Goal: Task Accomplishment & Management: Manage account settings

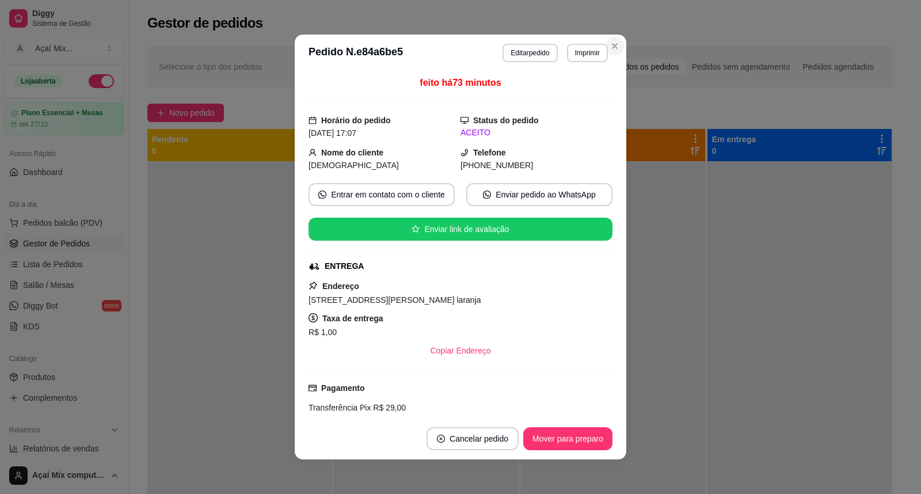
scroll to position [249, 0]
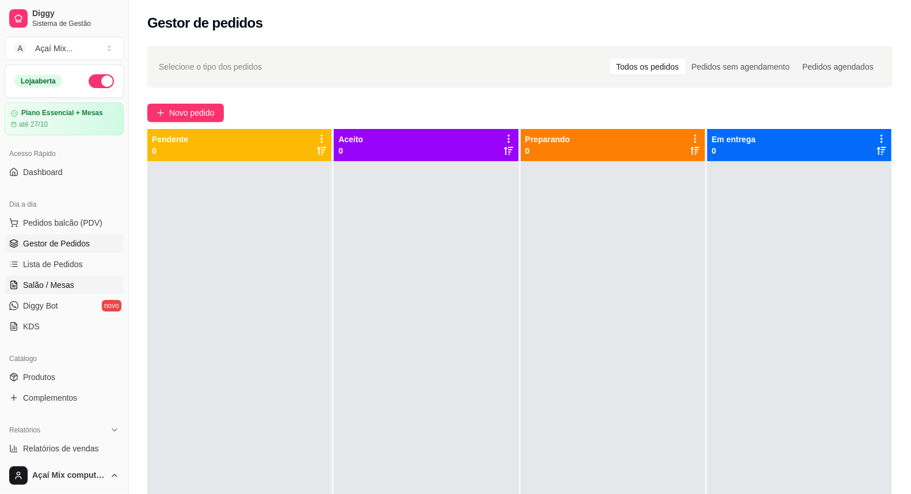
click at [70, 288] on span "Salão / Mesas" at bounding box center [48, 285] width 51 height 12
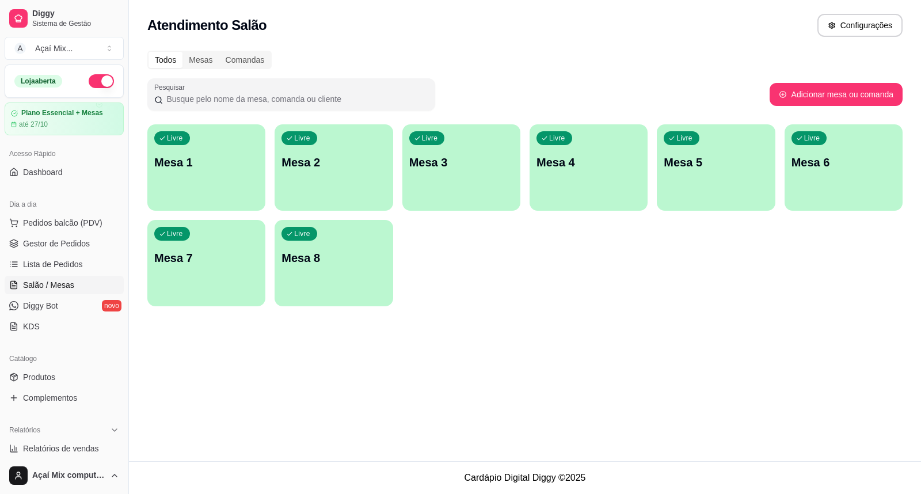
click at [229, 163] on p "Mesa 1" at bounding box center [206, 162] width 104 height 16
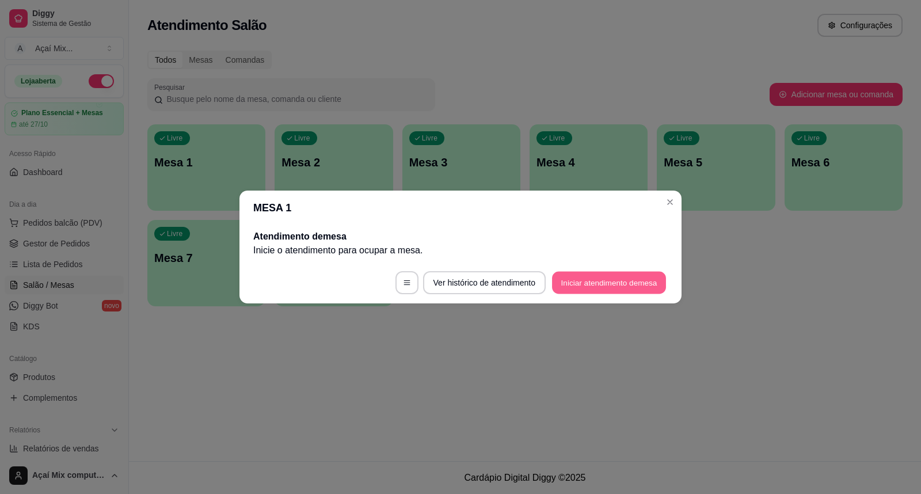
click at [601, 288] on button "Iniciar atendimento de mesa" at bounding box center [609, 283] width 114 height 22
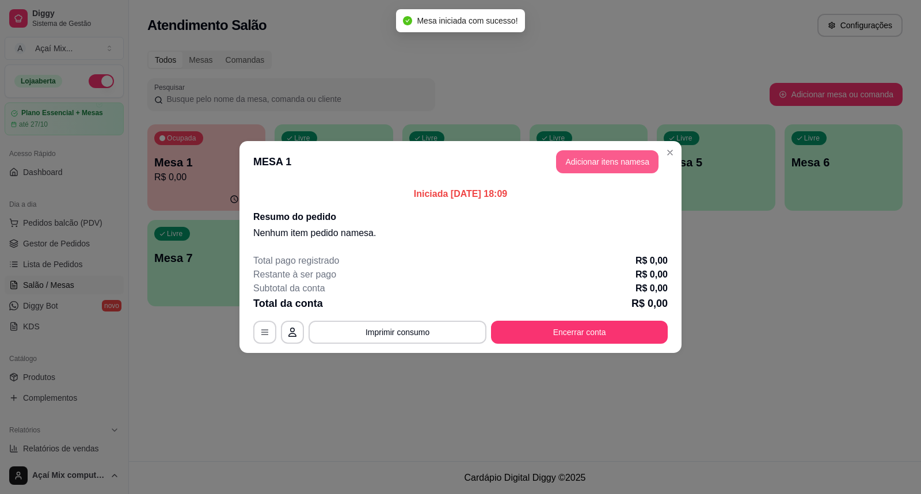
click at [580, 166] on button "Adicionar itens na mesa" at bounding box center [607, 161] width 102 height 23
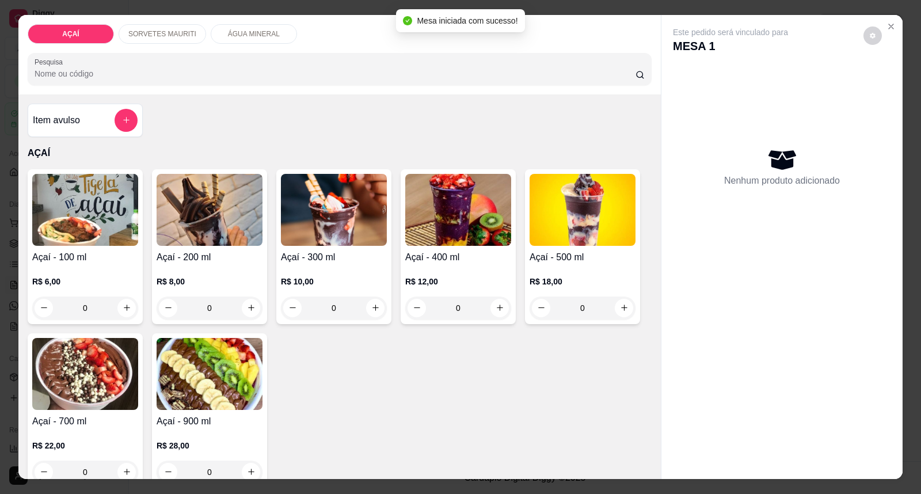
click at [245, 305] on div "0" at bounding box center [210, 307] width 106 height 23
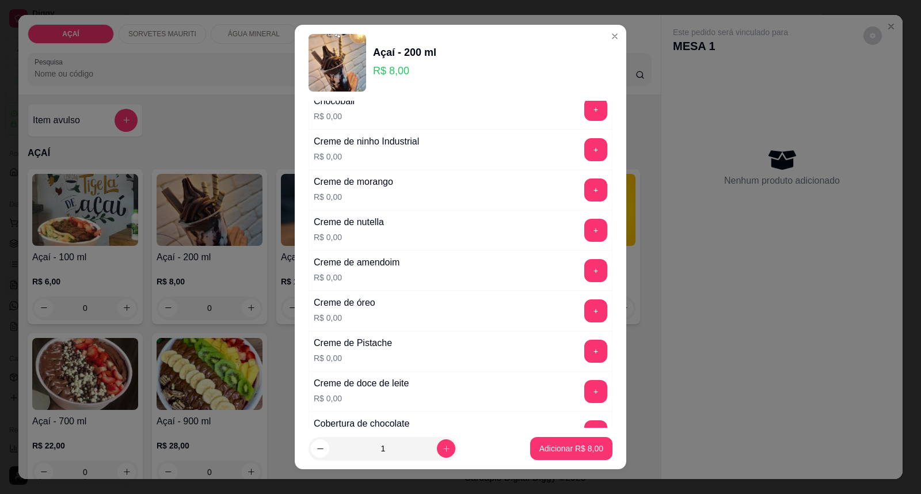
scroll to position [319, 0]
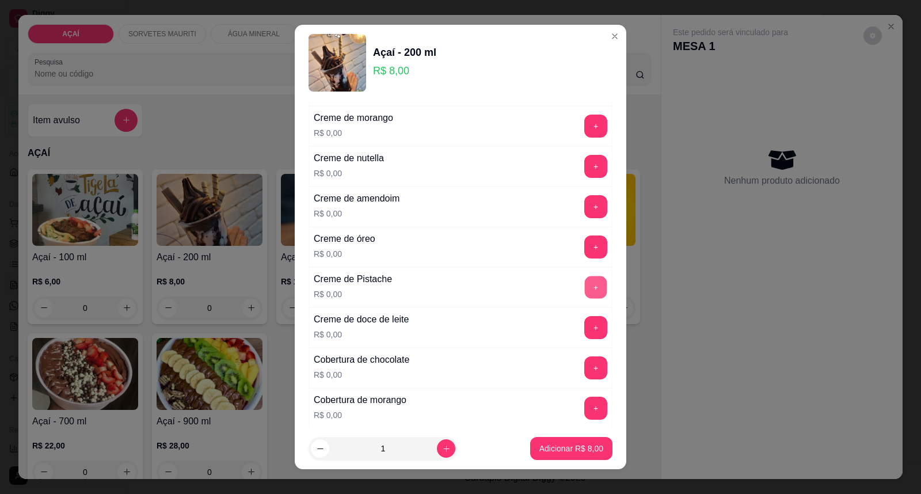
click at [585, 284] on button "+" at bounding box center [596, 287] width 22 height 22
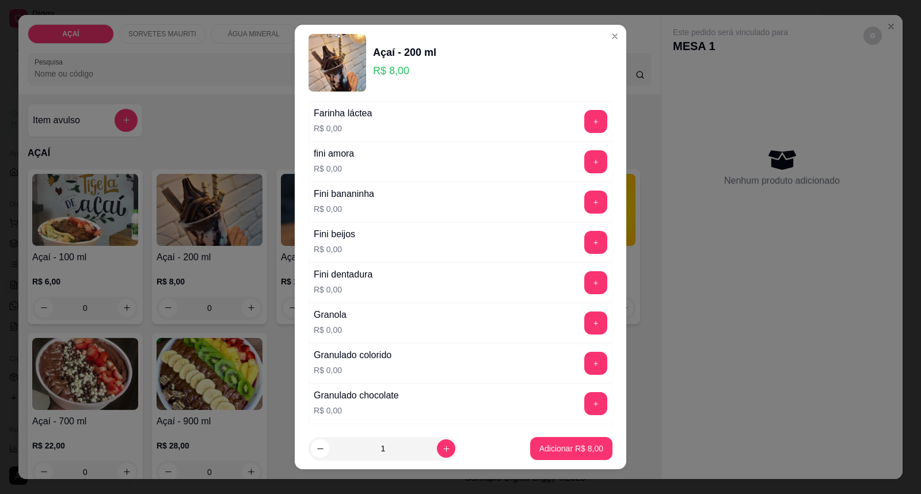
scroll to position [895, 0]
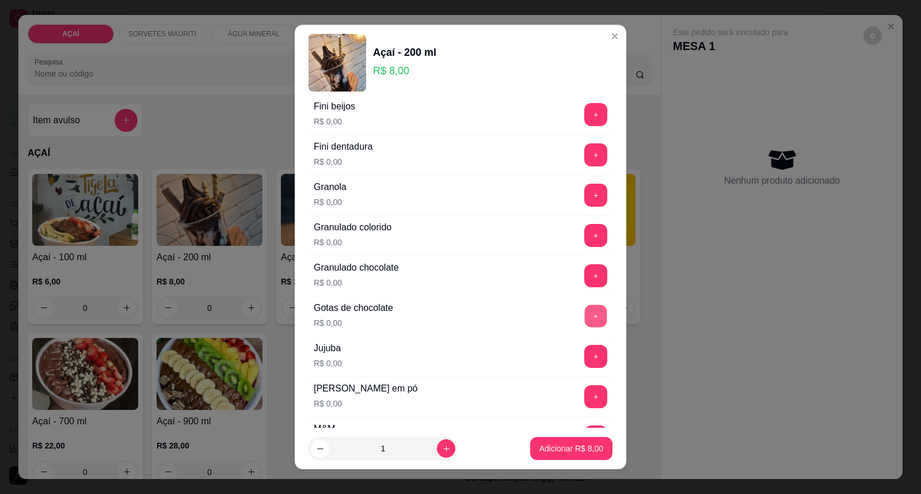
click at [585, 323] on button "+" at bounding box center [596, 316] width 22 height 22
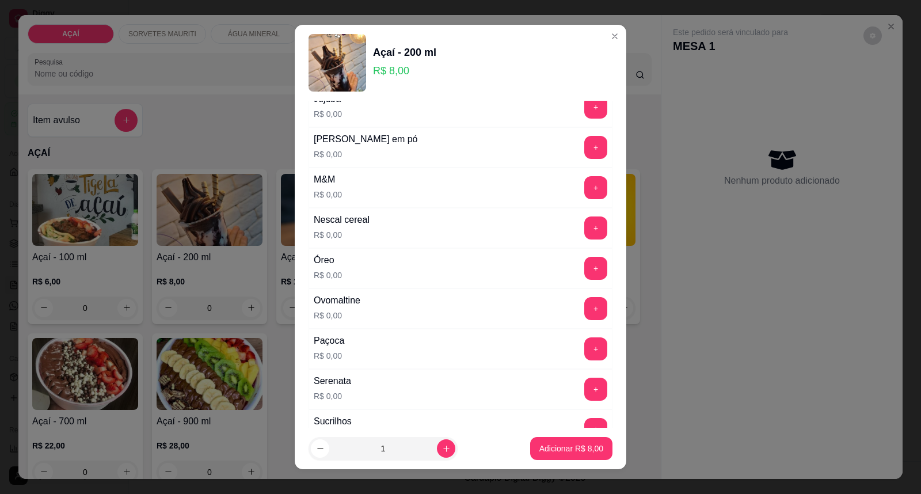
scroll to position [1215, 0]
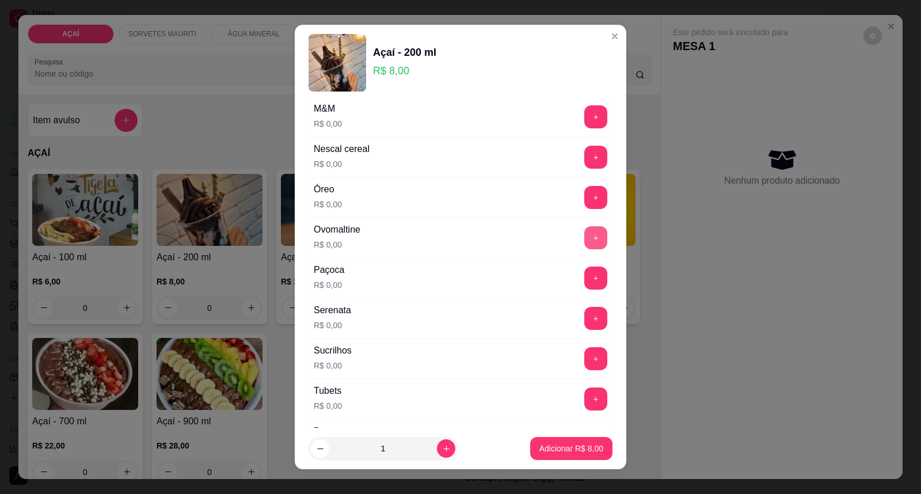
click at [584, 246] on button "+" at bounding box center [595, 237] width 23 height 23
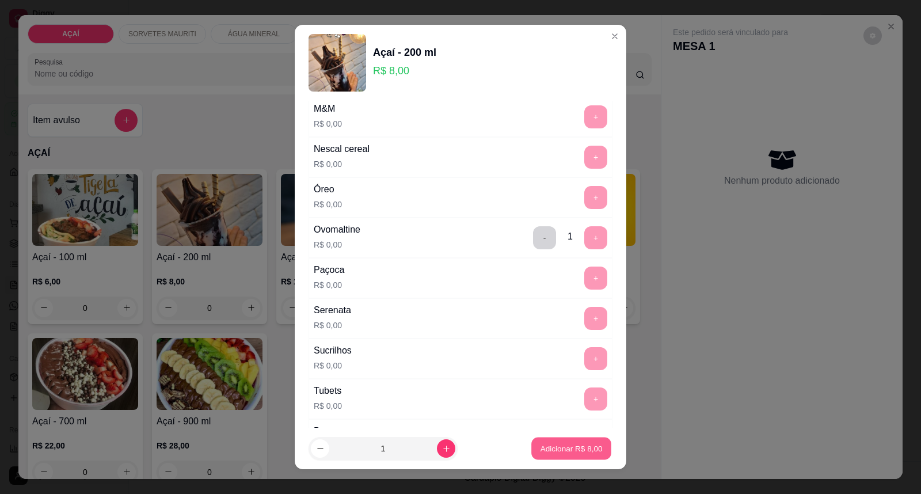
click at [559, 451] on p "Adicionar R$ 8,00" at bounding box center [571, 448] width 62 height 11
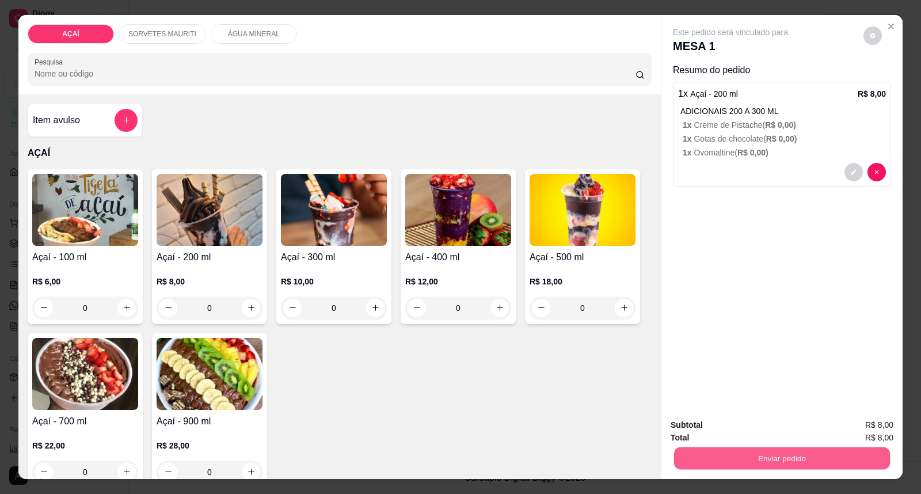
click at [714, 456] on button "Enviar pedido" at bounding box center [782, 458] width 216 height 22
click at [873, 426] on button "Enviar pedido" at bounding box center [863, 431] width 65 height 22
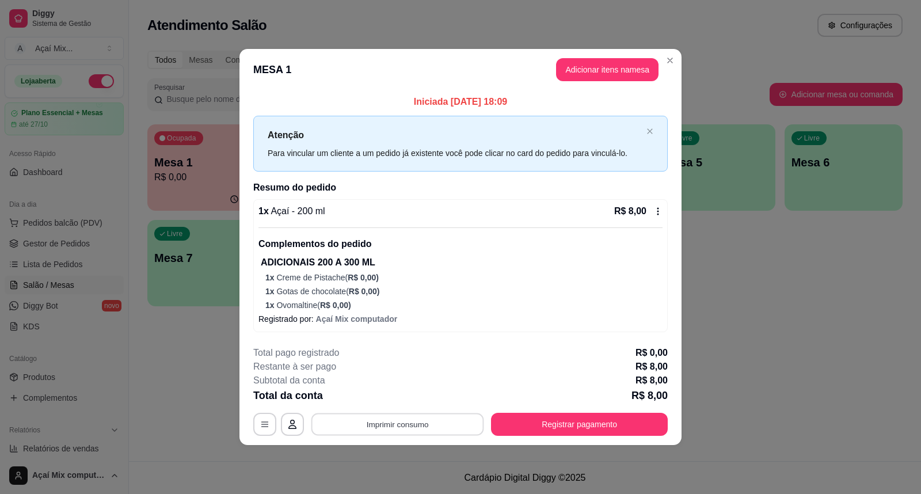
click at [406, 428] on button "Imprimir consumo" at bounding box center [397, 424] width 173 height 22
click at [402, 399] on button "Impressora" at bounding box center [400, 398] width 83 height 18
click at [420, 421] on button "Imprimir consumo" at bounding box center [398, 424] width 178 height 23
click at [418, 391] on button "Impressora" at bounding box center [400, 398] width 81 height 18
click at [609, 417] on button "Registrar pagamento" at bounding box center [579, 424] width 177 height 23
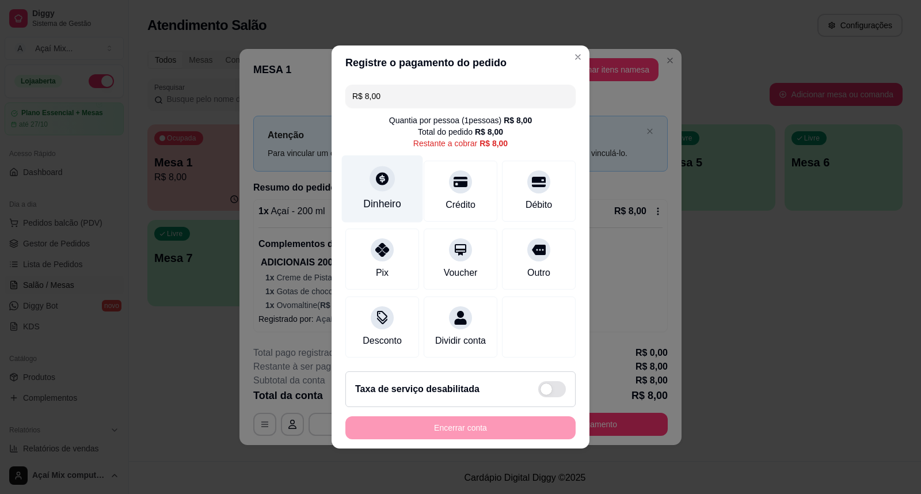
click at [387, 197] on div "Dinheiro" at bounding box center [382, 203] width 38 height 15
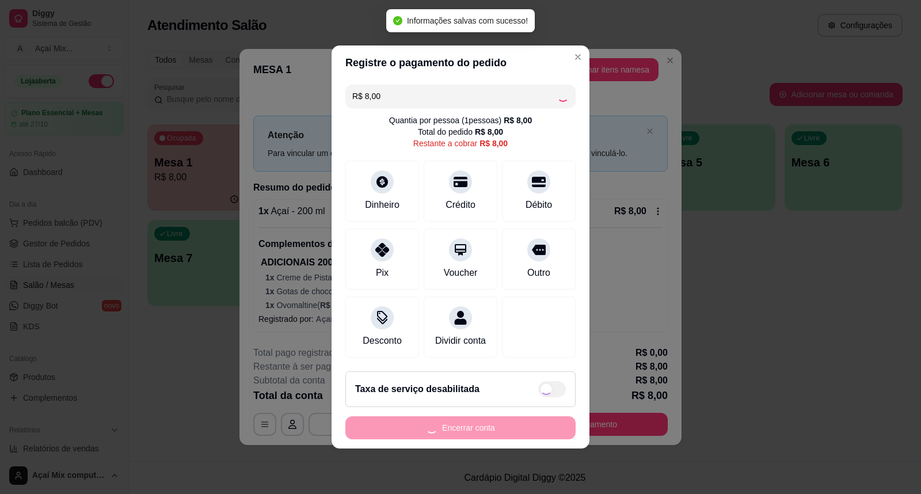
type input "R$ 0,00"
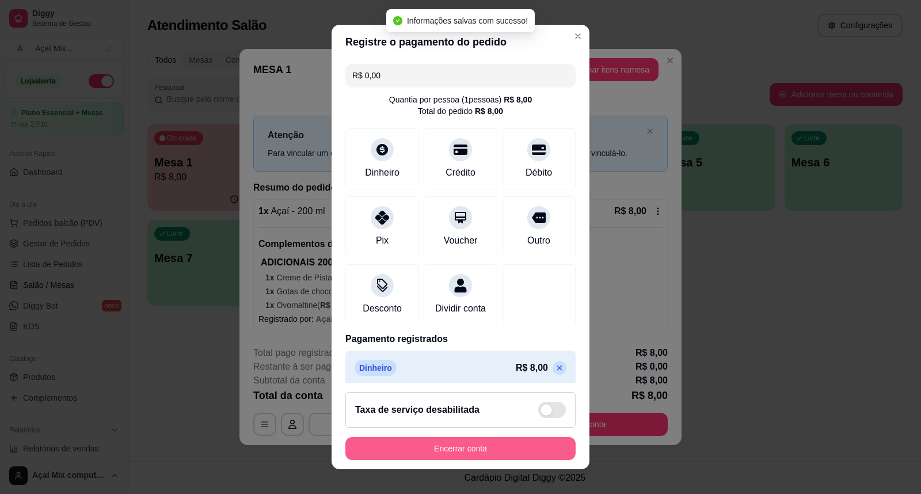
click at [470, 443] on button "Encerrar conta" at bounding box center [460, 448] width 230 height 23
